Goal: Transaction & Acquisition: Book appointment/travel/reservation

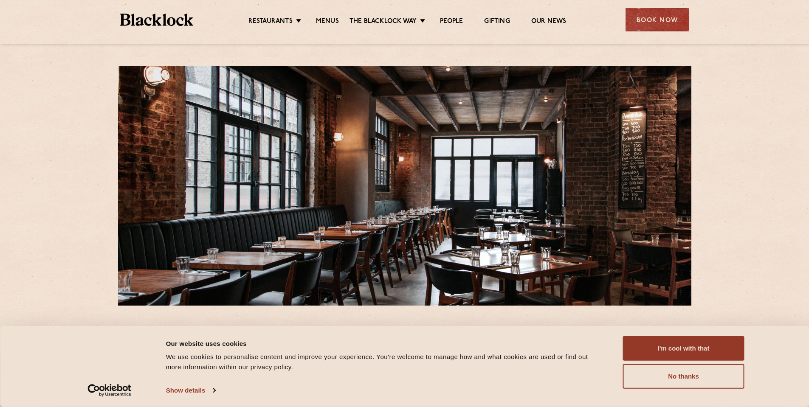
scroll to position [42, 0]
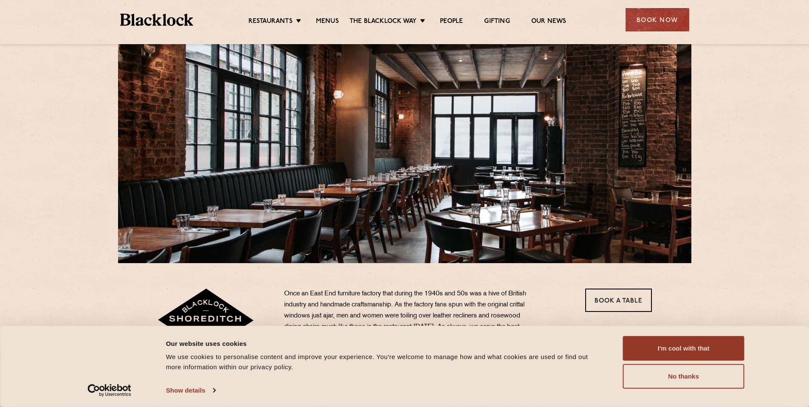
click at [681, 361] on div "I'm cool with that Customize Allow selection No thanks" at bounding box center [683, 362] width 121 height 53
click at [666, 353] on button "I'm cool with that" at bounding box center [683, 348] width 121 height 25
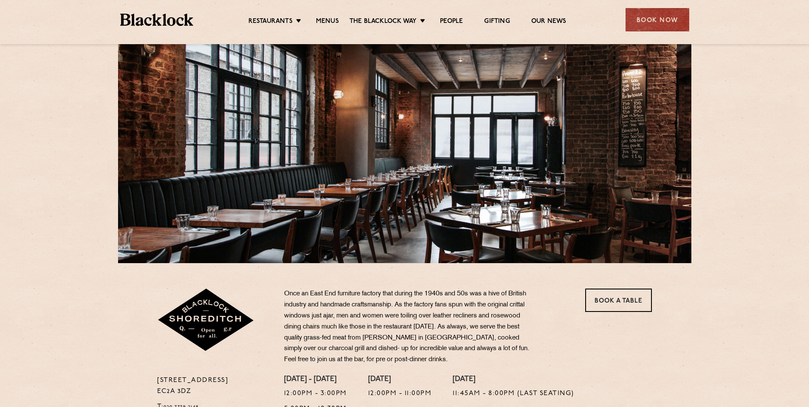
scroll to position [340, 0]
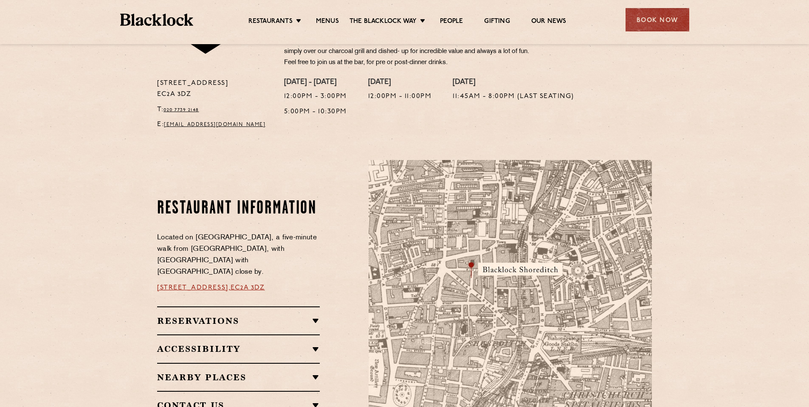
click at [122, 161] on section "Restaurant Information Located on Rivington Street, a five-minute walk from Old…" at bounding box center [404, 309] width 809 height 349
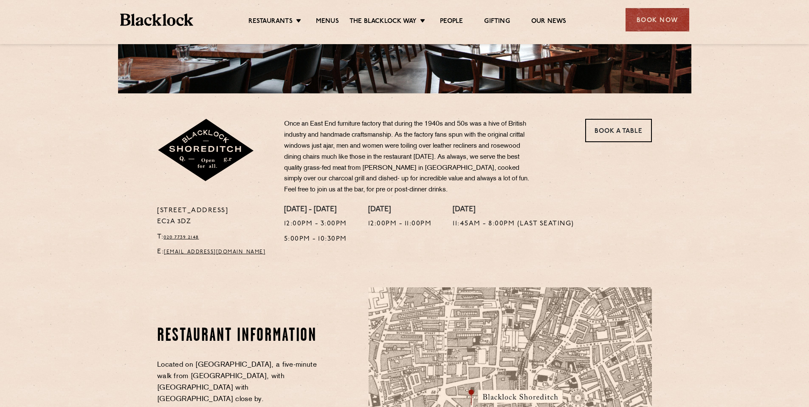
scroll to position [85, 0]
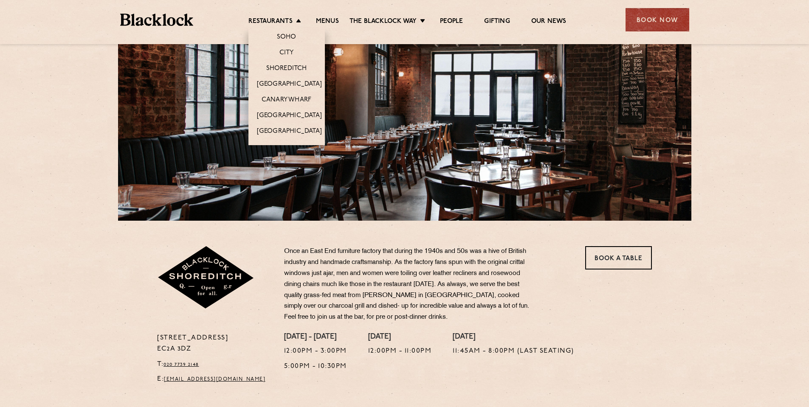
click at [297, 23] on li "Restaurants Soho City Shoreditch Covent Garden Canary Wharf Manchester Birmingh…" at bounding box center [276, 21] width 57 height 9
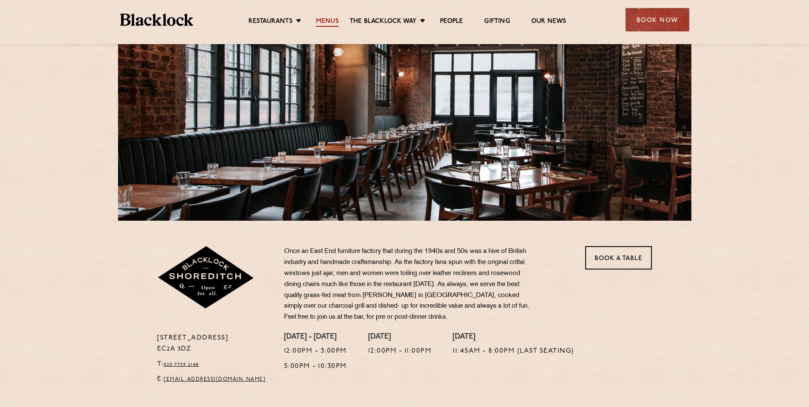
click at [321, 20] on link "Menus" at bounding box center [327, 21] width 23 height 9
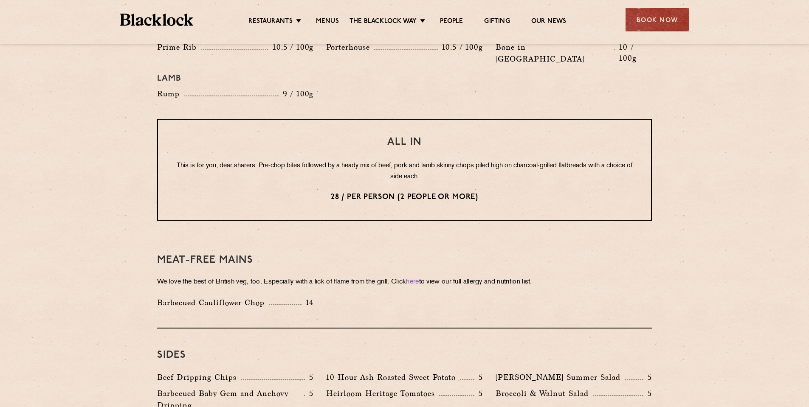
scroll to position [1189, 0]
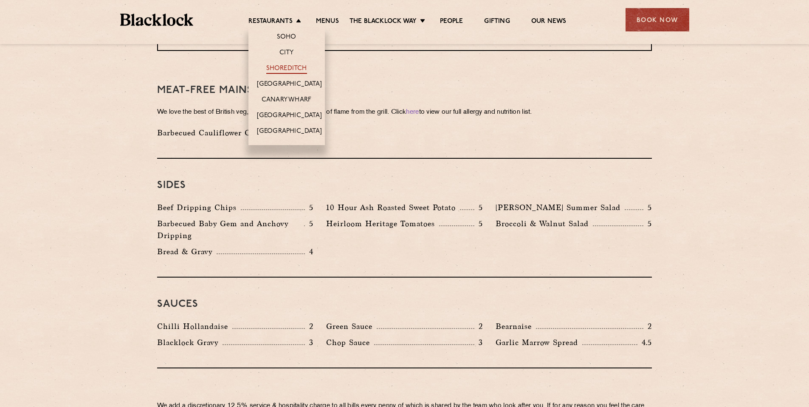
click at [280, 65] on link "Shoreditch" at bounding box center [286, 69] width 41 height 9
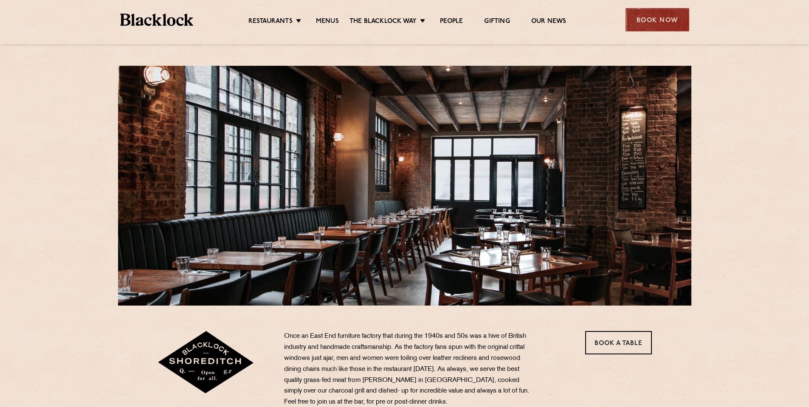
click at [681, 31] on div "Book Now" at bounding box center [657, 19] width 64 height 23
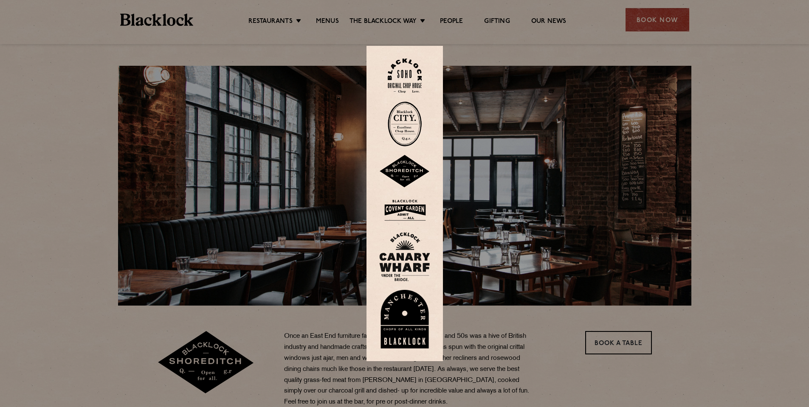
click at [410, 166] on img at bounding box center [404, 171] width 51 height 33
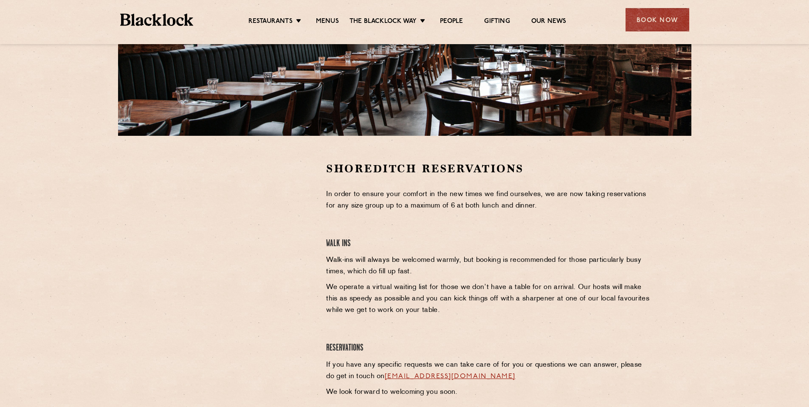
scroll to position [255, 0]
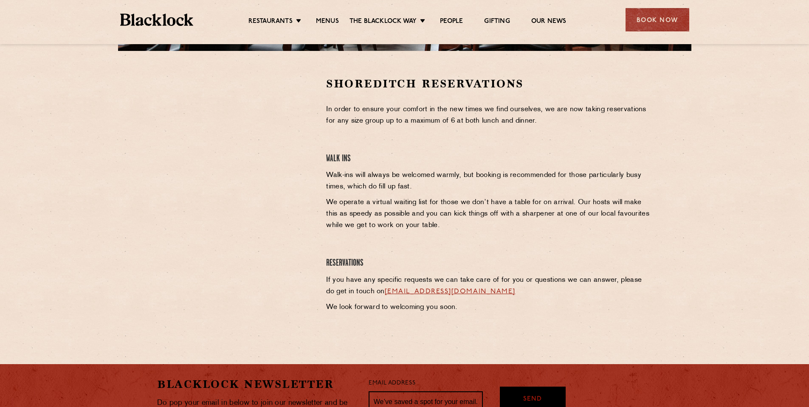
click at [455, 147] on div "Shoreditch Reservations In order to ensure your comfort in the new times we fin…" at bounding box center [489, 196] width 338 height 241
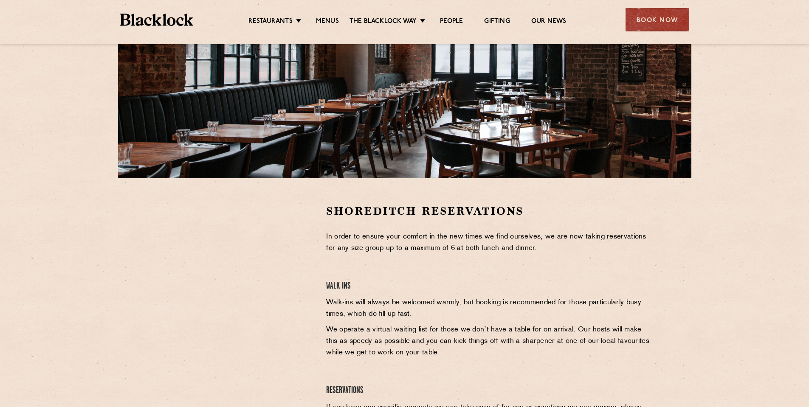
scroll to position [85, 0]
